Goal: Information Seeking & Learning: Learn about a topic

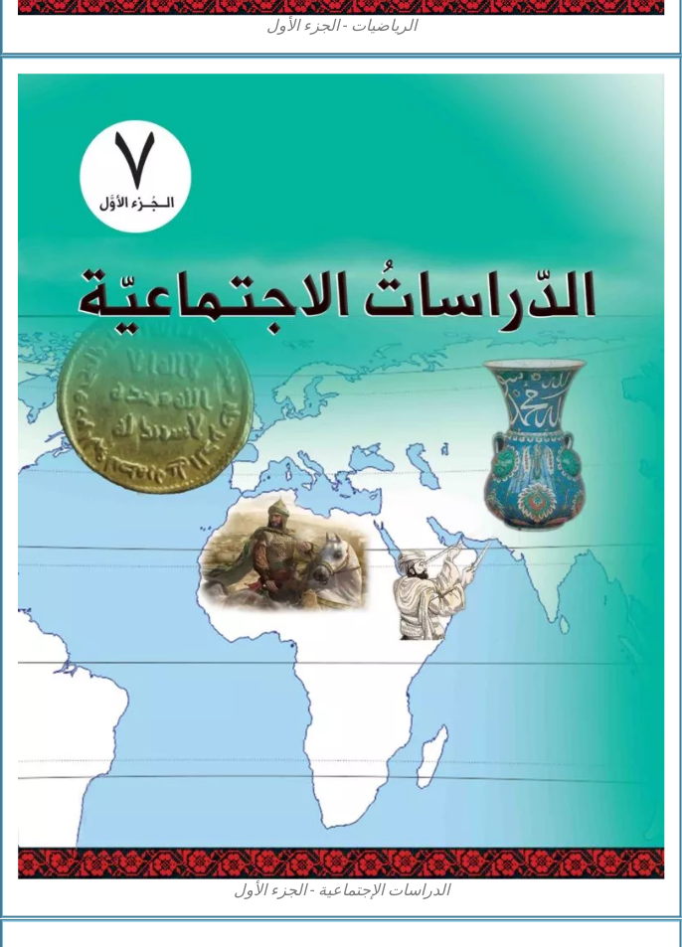
scroll to position [2875, -15]
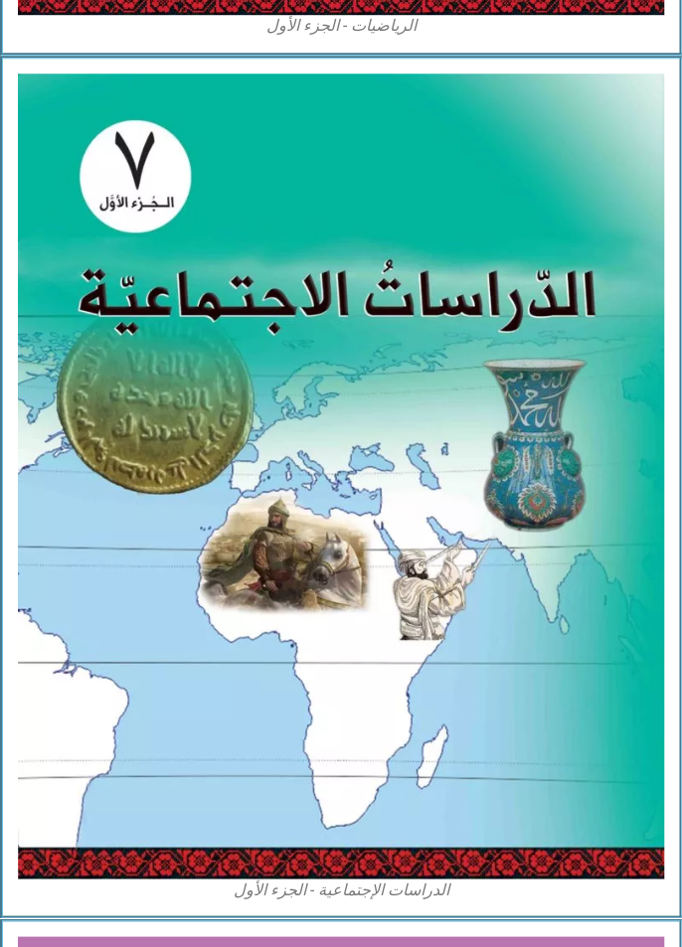
click at [535, 306] on img at bounding box center [341, 476] width 646 height 805
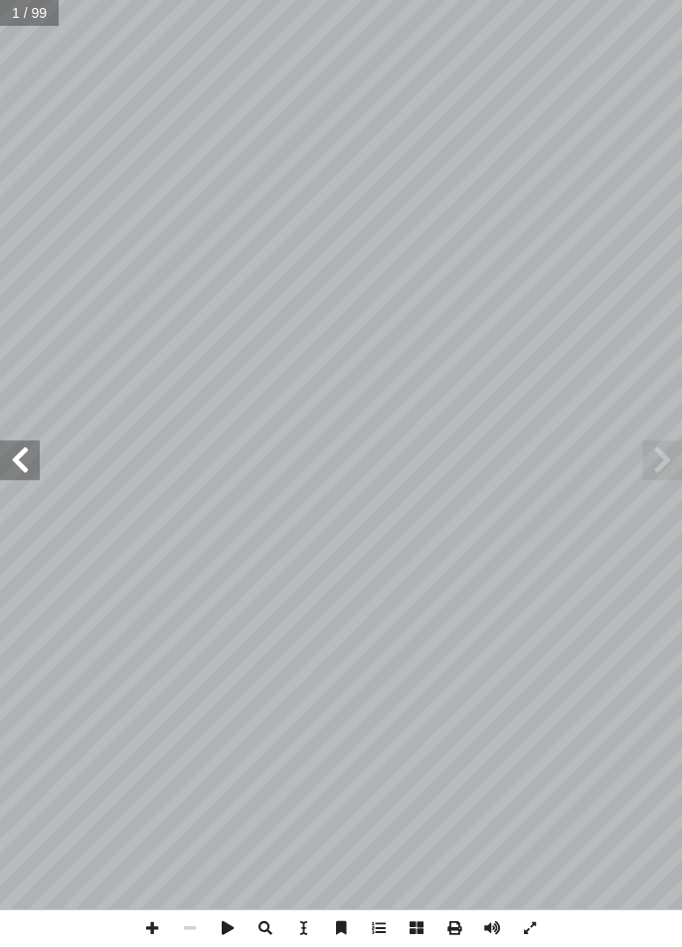
click at [30, 473] on span at bounding box center [20, 460] width 40 height 40
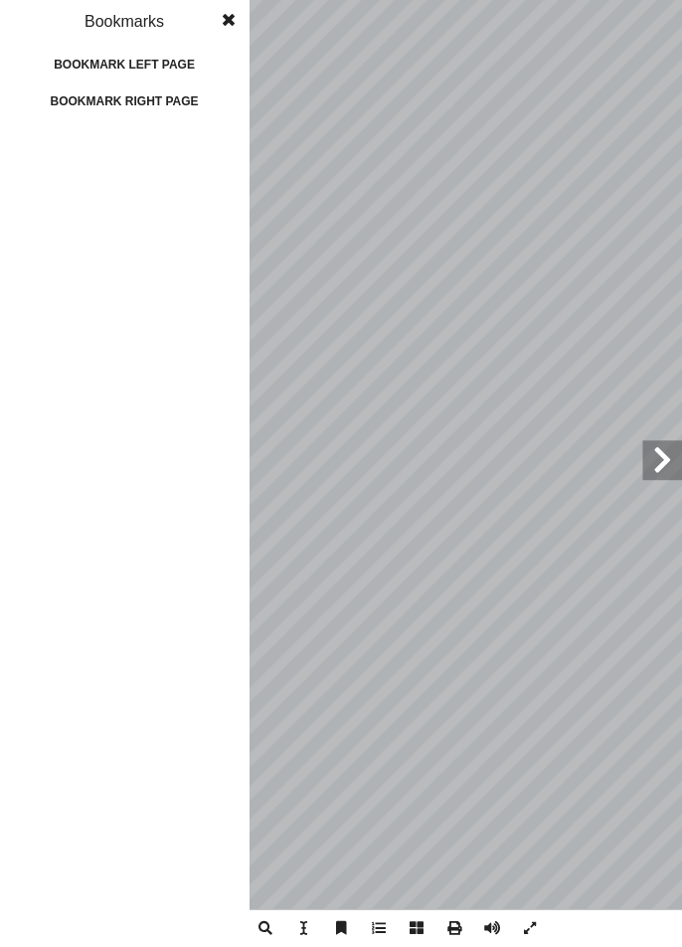
click at [202, 439] on div "1 2 3 4 5 6 7 8 9 10 11 12 13 14 15 16 17 18 19 20 21 22 23 24 25 26 27 28 29 3…" at bounding box center [124, 556] width 249 height 782
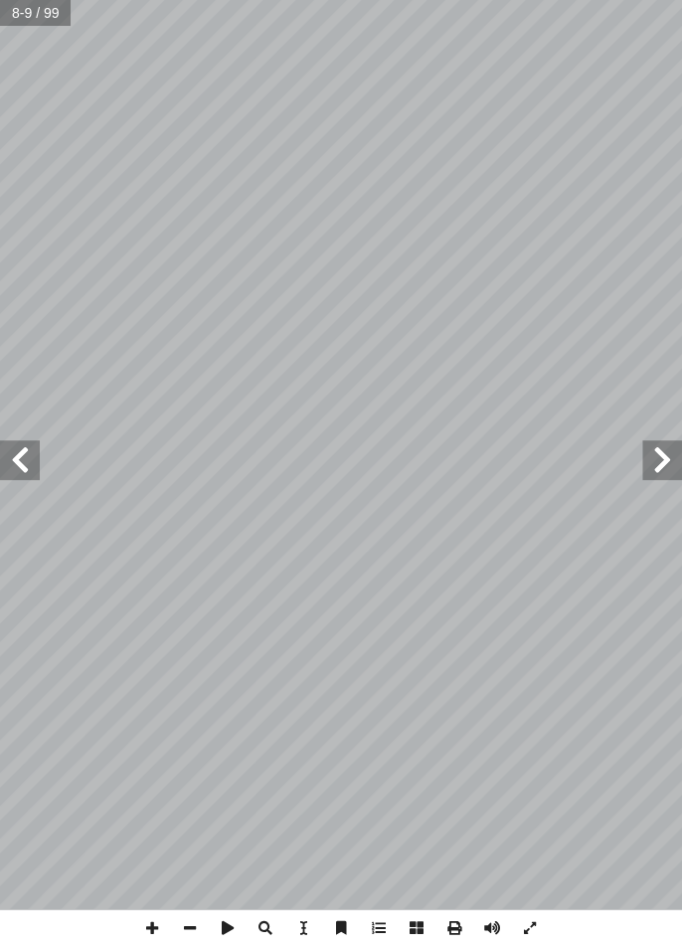
click at [652, 465] on span at bounding box center [662, 460] width 40 height 40
click at [13, 459] on span at bounding box center [20, 460] width 40 height 40
click at [17, 450] on span at bounding box center [20, 460] width 40 height 40
click at [26, 459] on span at bounding box center [20, 460] width 40 height 40
click at [14, 458] on span at bounding box center [20, 460] width 40 height 40
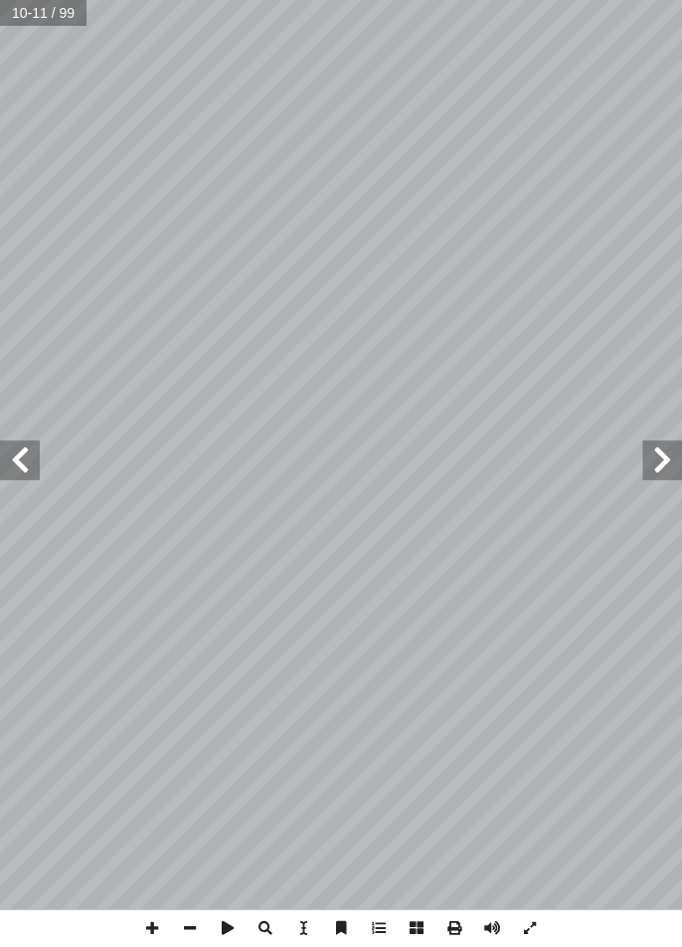
click at [661, 470] on span at bounding box center [662, 460] width 40 height 40
click at [22, 457] on span at bounding box center [20, 460] width 40 height 40
click at [658, 470] on span at bounding box center [662, 460] width 40 height 40
click at [24, 453] on span at bounding box center [20, 460] width 40 height 40
click at [9, 463] on span at bounding box center [20, 460] width 40 height 40
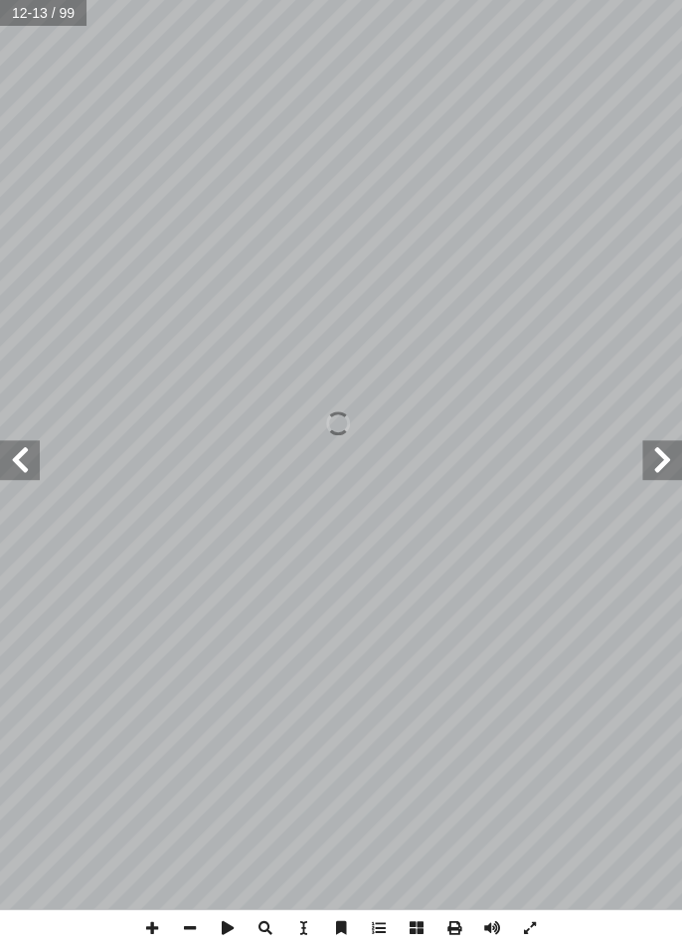
click at [22, 454] on span at bounding box center [20, 460] width 40 height 40
click at [22, 458] on span at bounding box center [20, 460] width 40 height 40
click at [21, 465] on span at bounding box center [20, 460] width 40 height 40
click at [27, 454] on span at bounding box center [20, 460] width 40 height 40
click at [668, 462] on span at bounding box center [662, 460] width 40 height 40
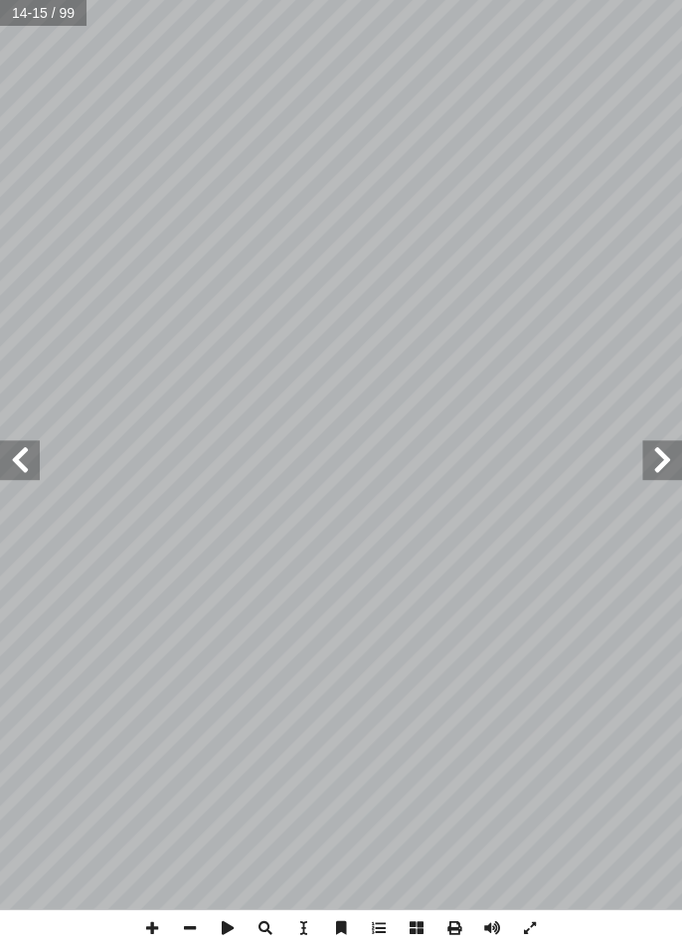
click at [675, 465] on span at bounding box center [662, 460] width 40 height 40
